Goal: Navigation & Orientation: Find specific page/section

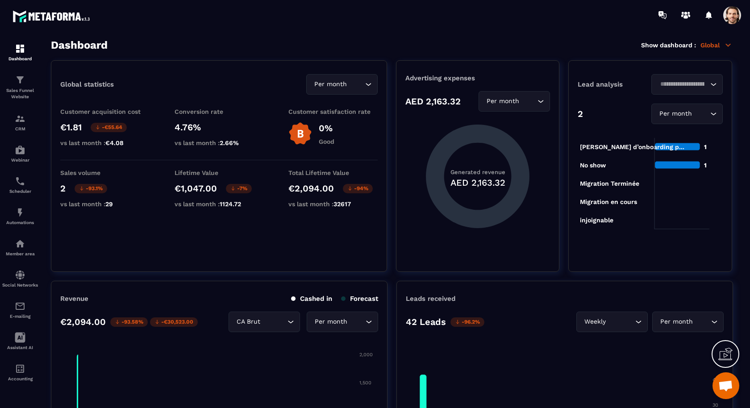
click at [728, 13] on span at bounding box center [733, 15] width 18 height 18
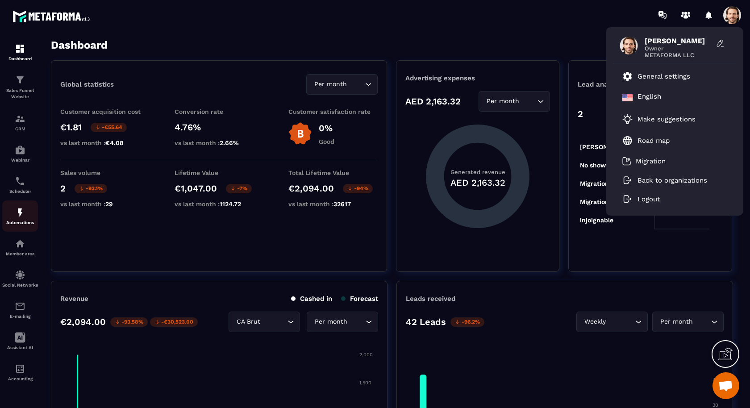
click at [25, 218] on img at bounding box center [20, 212] width 11 height 11
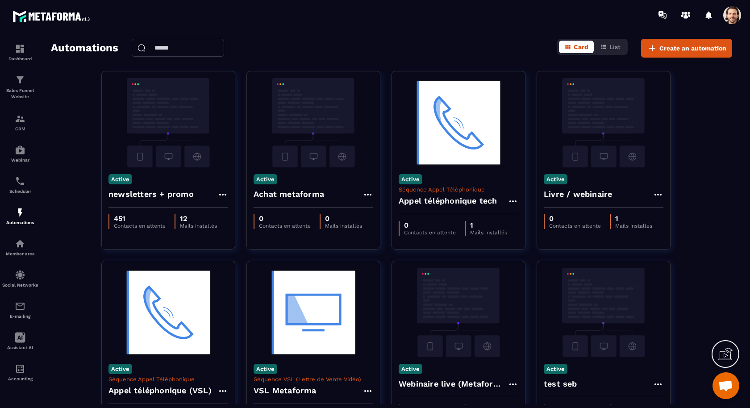
click at [730, 17] on span at bounding box center [733, 15] width 18 height 18
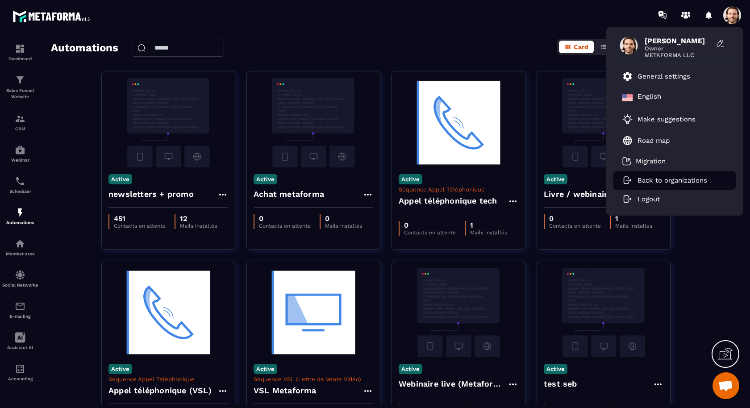
click at [647, 178] on p "Back to organizations" at bounding box center [673, 180] width 70 height 8
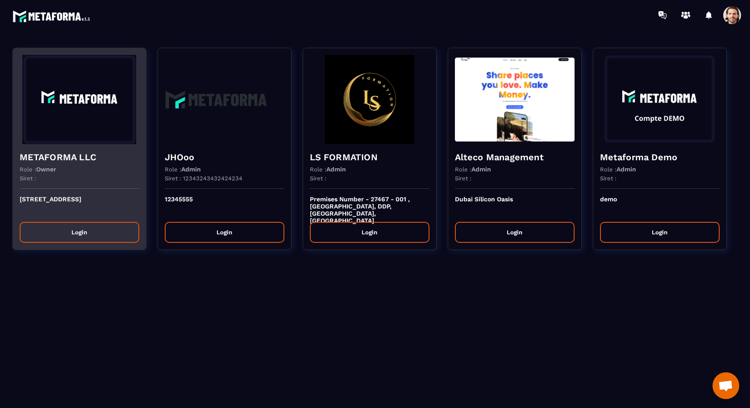
click at [98, 143] on img at bounding box center [80, 99] width 120 height 89
